Goal: Task Accomplishment & Management: Manage account settings

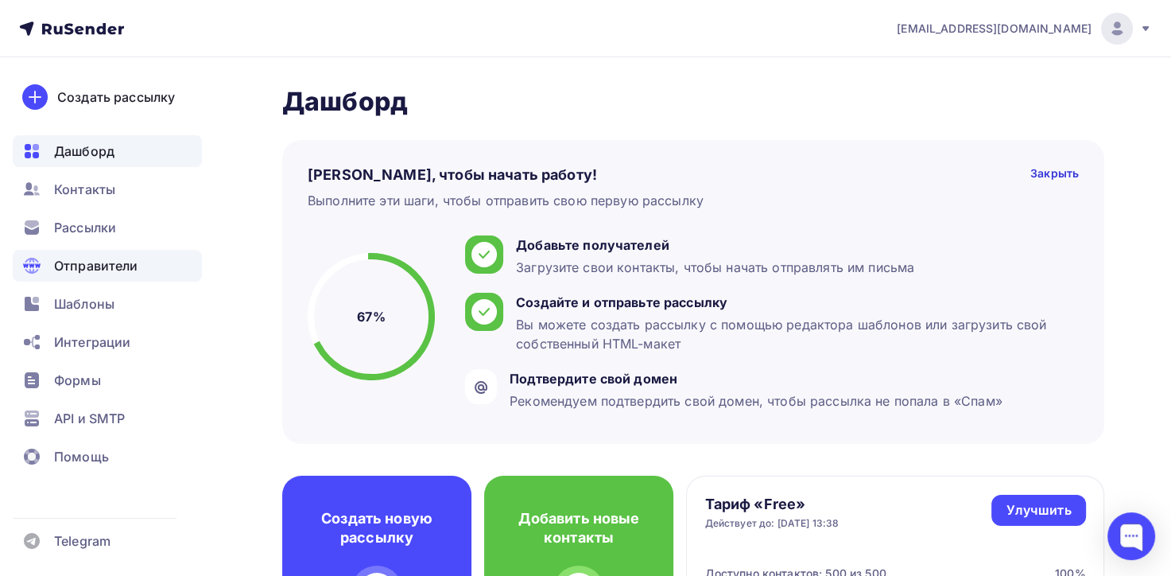
drag, startPoint x: 89, startPoint y: 224, endPoint x: 94, endPoint y: 280, distance: 55.9
click at [89, 224] on span "Рассылки" at bounding box center [85, 227] width 62 height 19
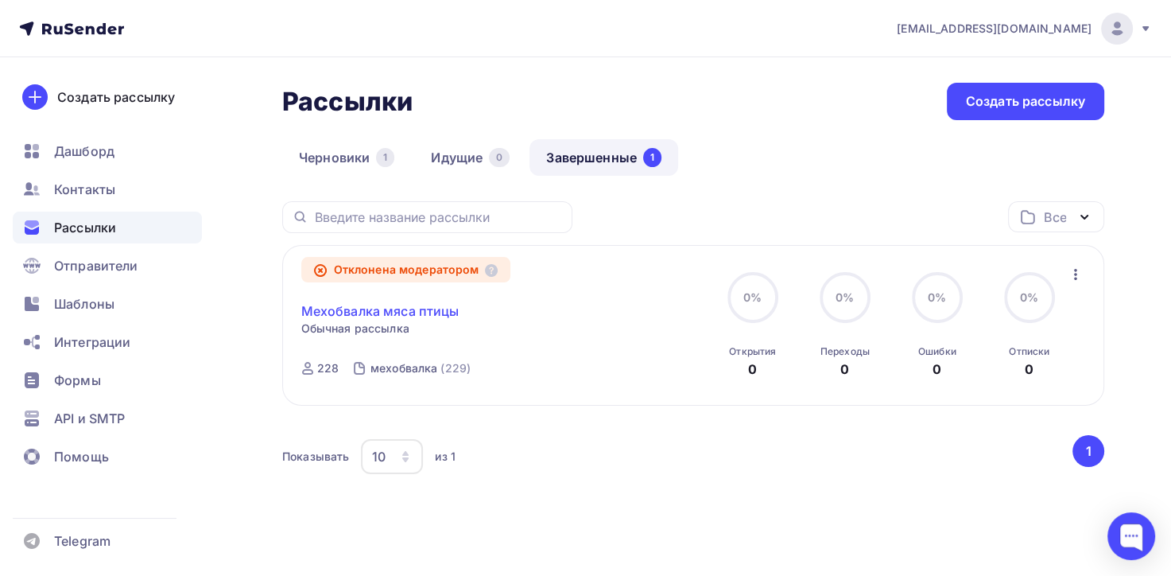
click at [394, 310] on link "Мехобвалка мяса птицы" at bounding box center [380, 310] width 158 height 19
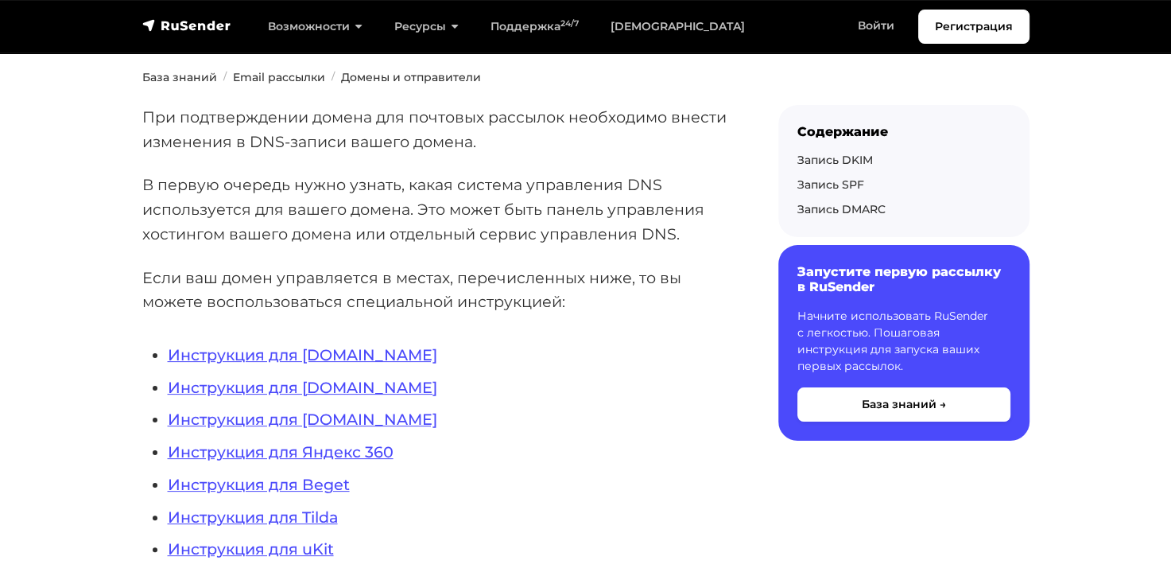
scroll to position [159, 0]
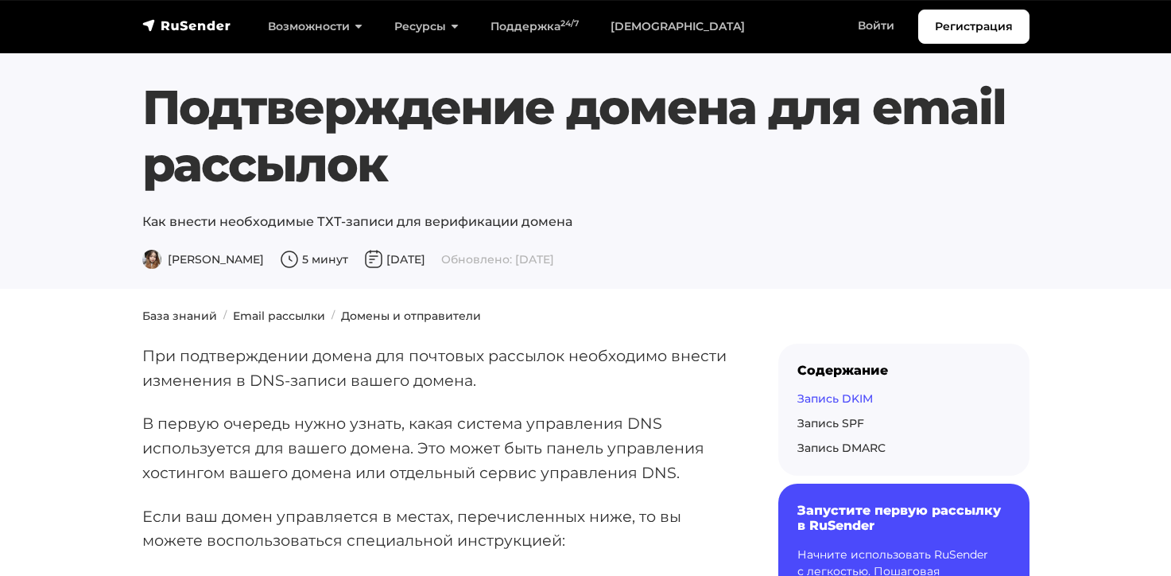
scroll to position [1590, 0]
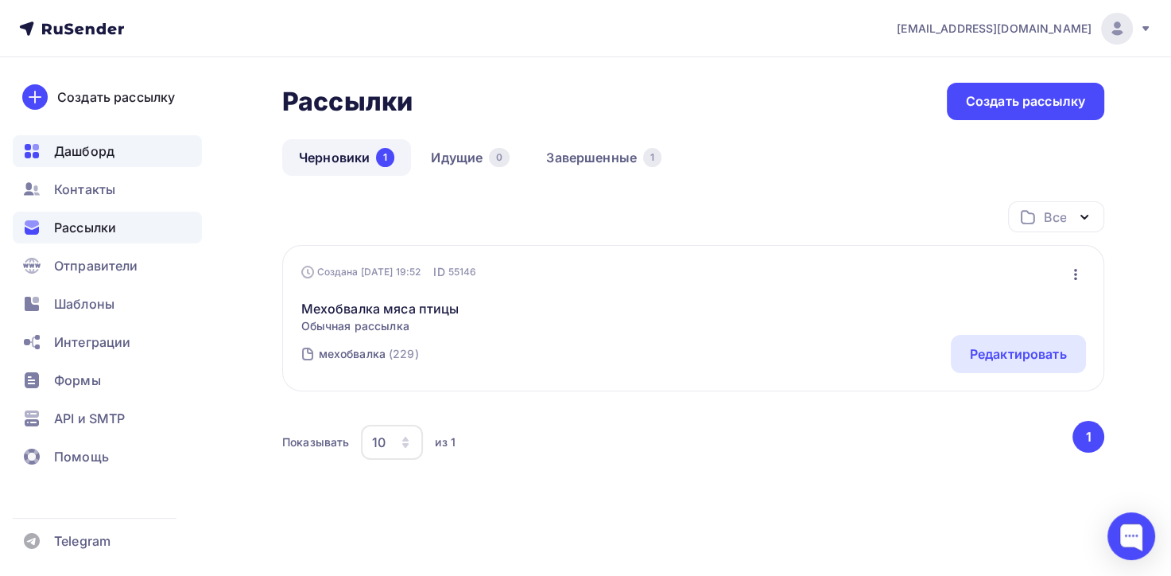
click at [98, 153] on span "Дашборд" at bounding box center [84, 151] width 60 height 19
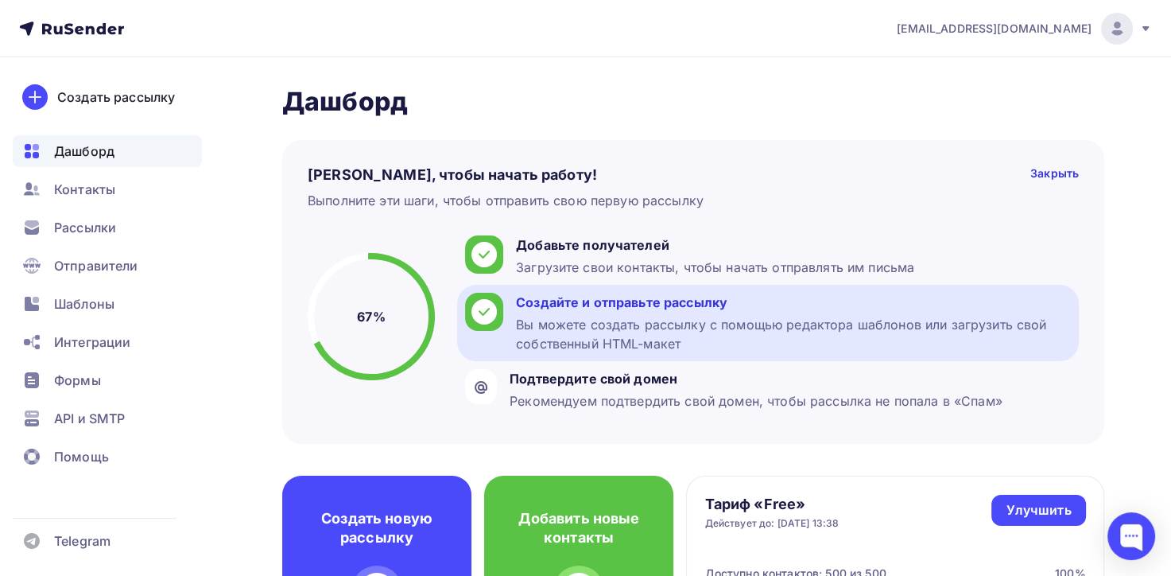
scroll to position [80, 0]
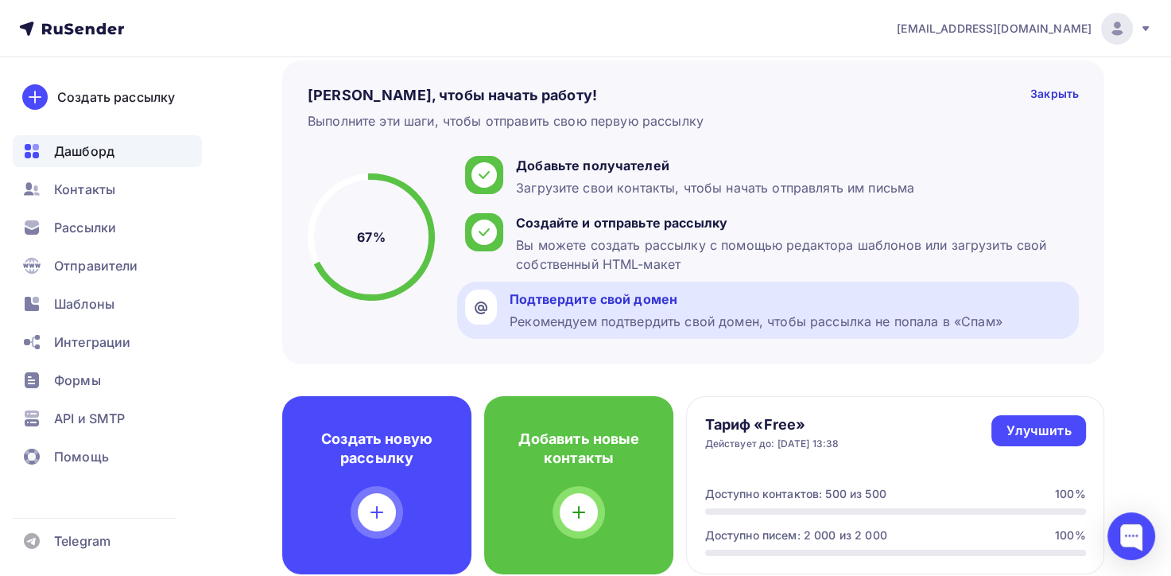
click at [867, 320] on div "Рекомендуем подтвердить свой домен, чтобы рассылка не попала в «Спам»" at bounding box center [756, 321] width 493 height 19
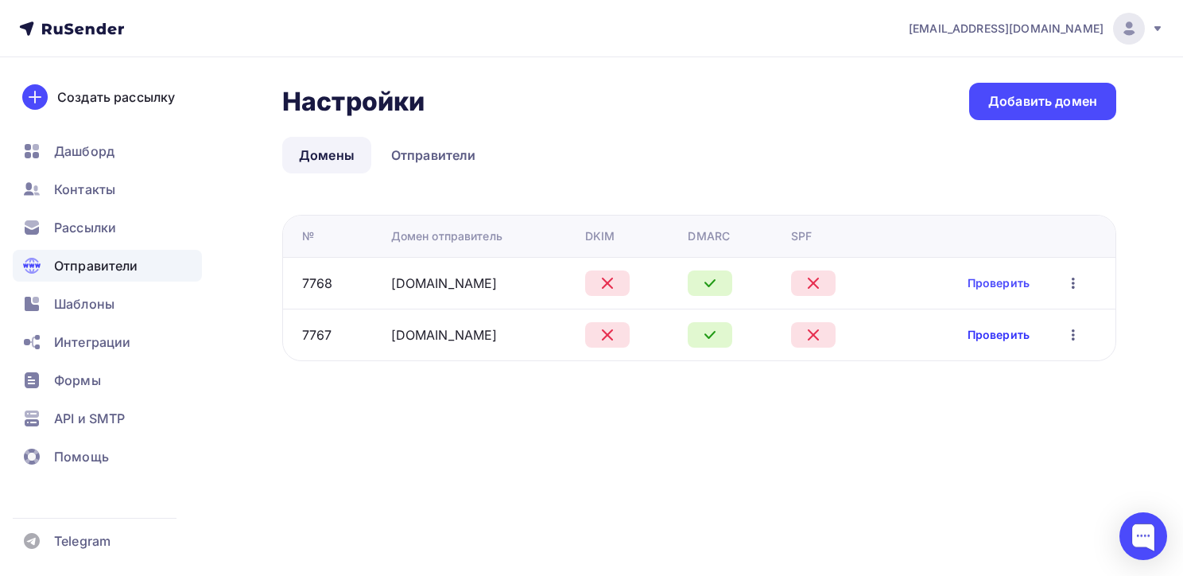
click at [992, 329] on link "Проверить" at bounding box center [999, 335] width 62 height 16
click at [600, 232] on div "DKIM" at bounding box center [600, 236] width 30 height 16
copy tr "DKIM"
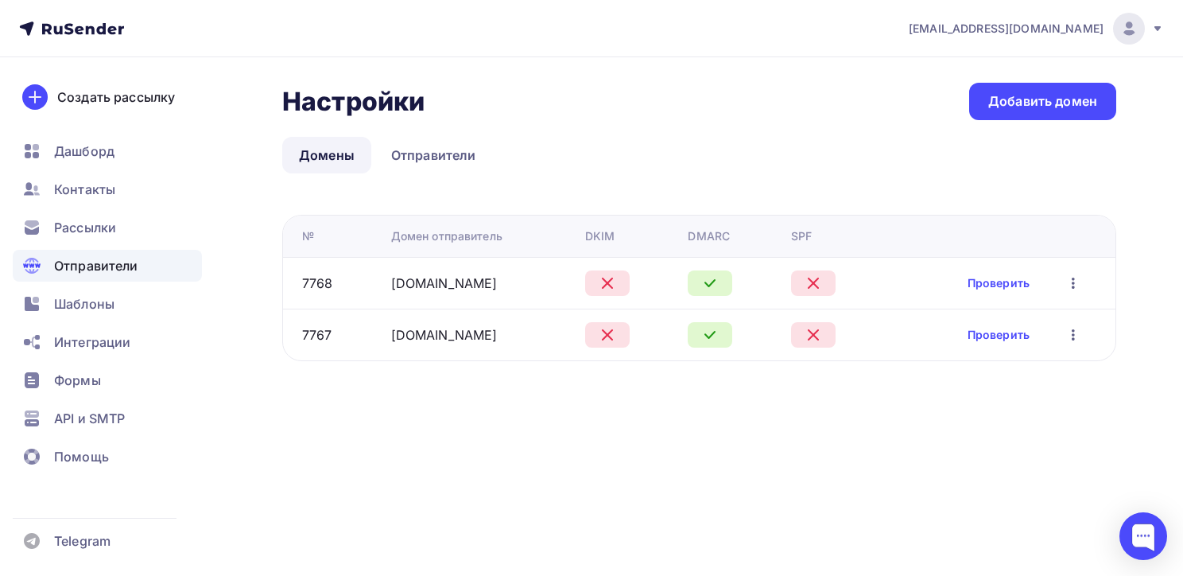
click at [802, 241] on div "SPF" at bounding box center [801, 236] width 21 height 16
click at [615, 239] on div "DKIM" at bounding box center [630, 236] width 91 height 16
click at [608, 237] on div "DKIM" at bounding box center [630, 236] width 91 height 16
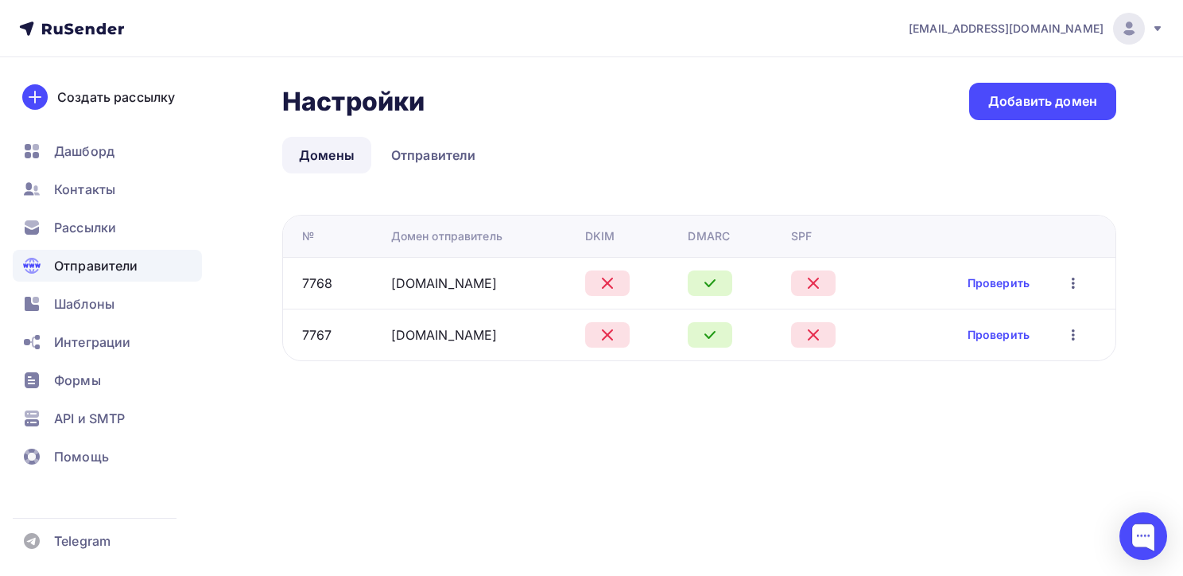
click at [608, 237] on div "DKIM" at bounding box center [600, 236] width 30 height 16
click at [601, 237] on div "DKIM" at bounding box center [600, 236] width 30 height 16
copy tr "DKIM"
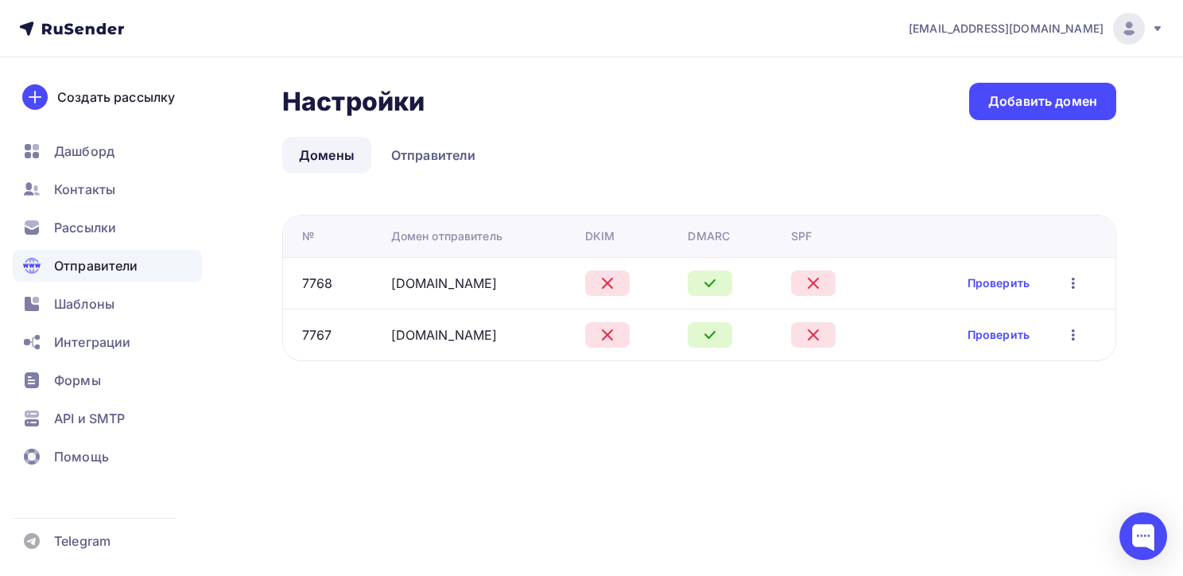
click at [603, 283] on icon at bounding box center [608, 283] width 10 height 10
click at [794, 268] on td at bounding box center [836, 283] width 103 height 52
click at [796, 226] on th "SPF" at bounding box center [836, 236] width 103 height 41
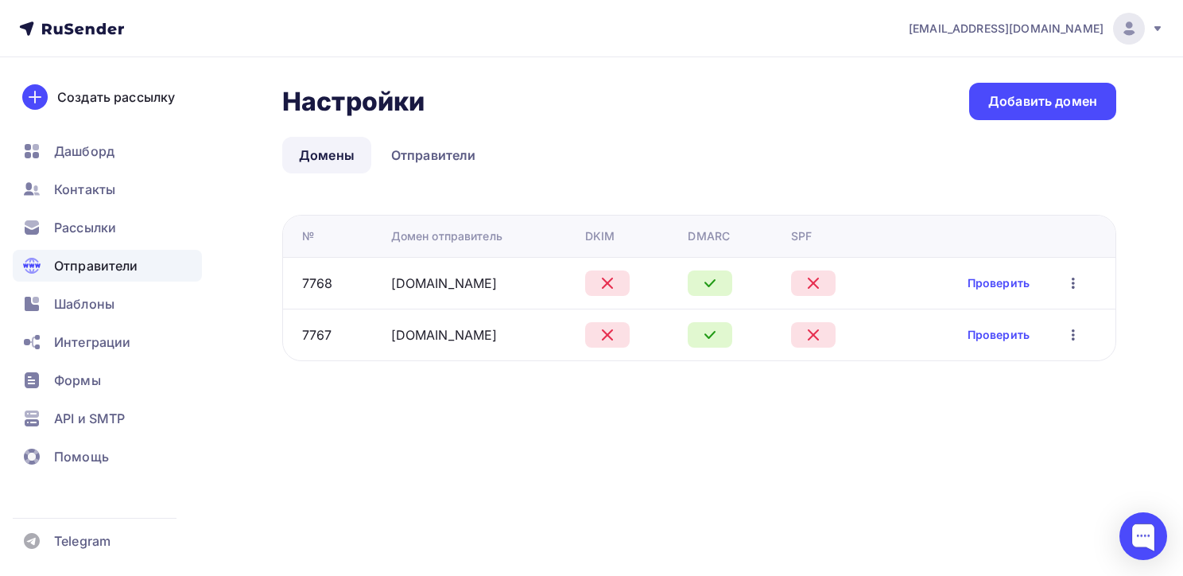
click at [796, 226] on th "SPF" at bounding box center [836, 236] width 103 height 41
click at [640, 208] on div "Настройки Настройки Добавить домен Домены Отправители Домены Отправители № Доме…" at bounding box center [699, 222] width 834 height 278
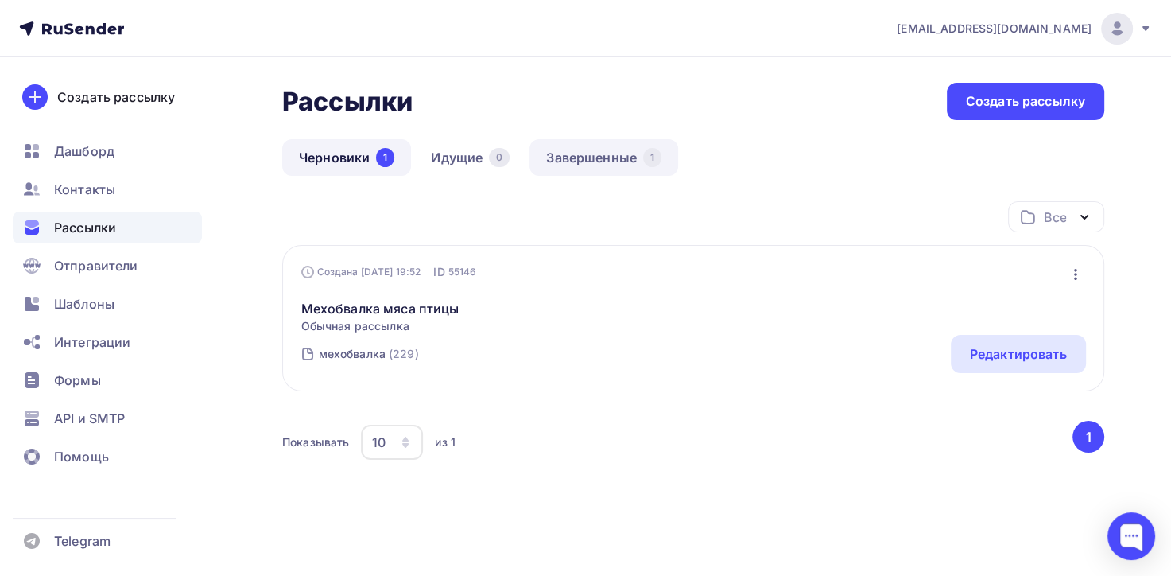
click at [569, 163] on link "Завершенные 1" at bounding box center [604, 157] width 149 height 37
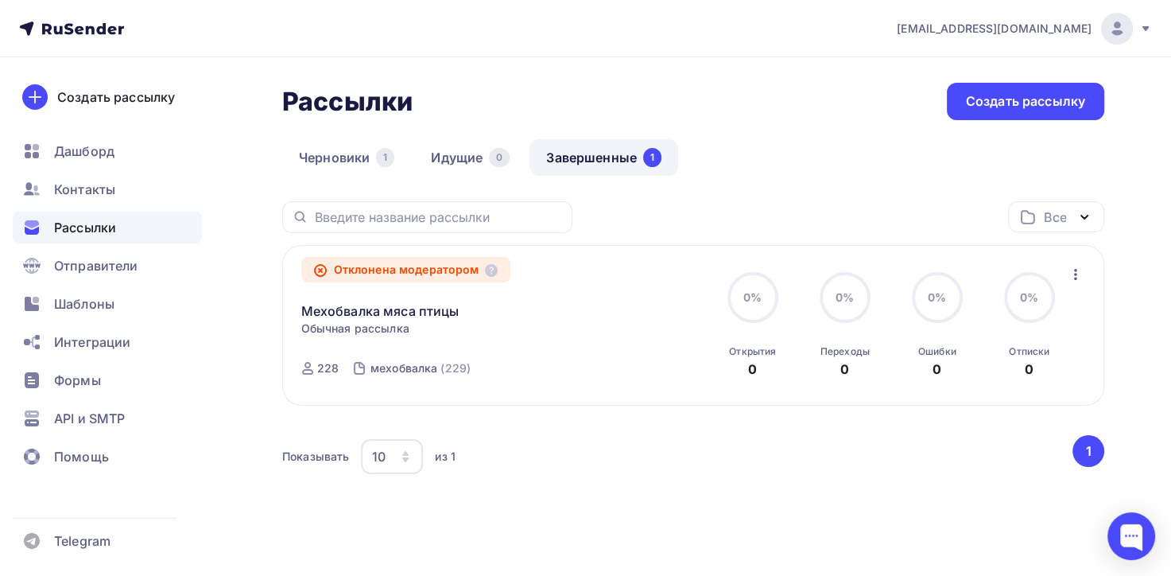
click at [387, 264] on div "Отклонена модератором" at bounding box center [406, 269] width 210 height 25
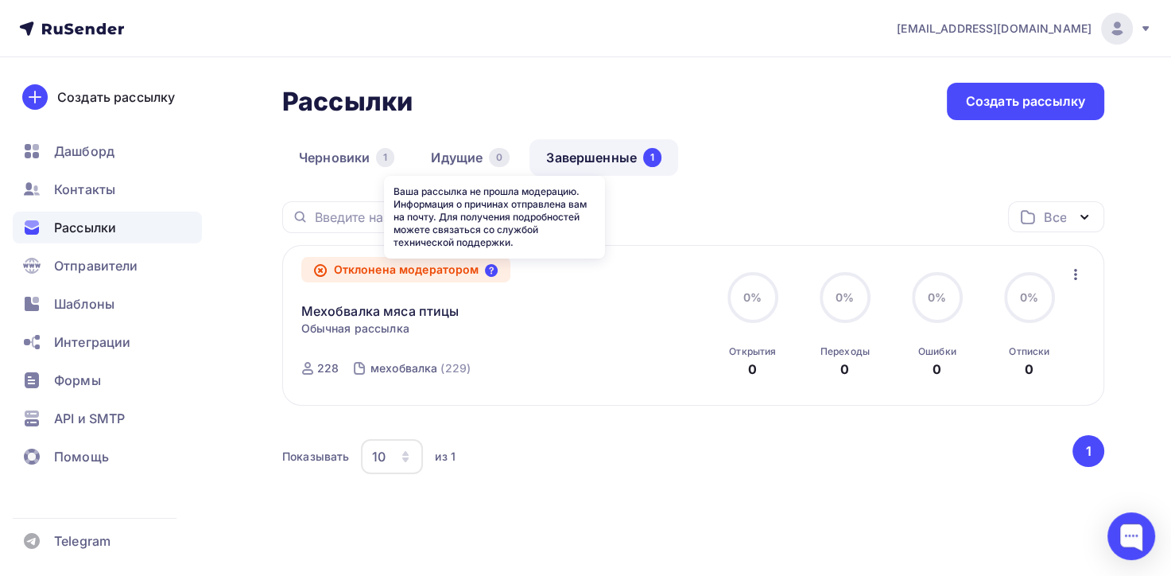
click at [492, 269] on icon at bounding box center [491, 270] width 13 height 13
